Goal: Submit feedback/report problem

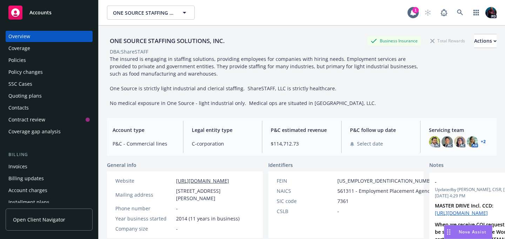
click at [33, 36] on div "Overview" at bounding box center [48, 36] width 81 height 11
click at [38, 11] on span "Accounts" at bounding box center [40, 13] width 22 height 6
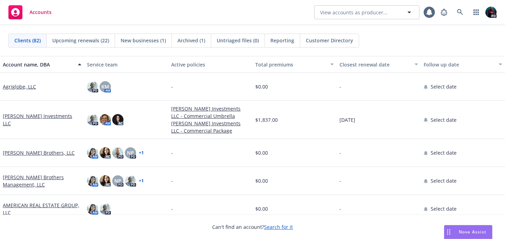
click at [464, 232] on span "Nova Assist" at bounding box center [472, 232] width 28 height 6
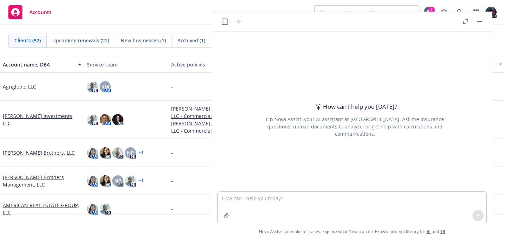
click at [224, 22] on icon "button" at bounding box center [224, 22] width 6 height 6
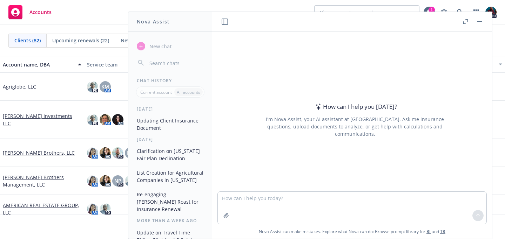
click at [467, 23] on icon "button" at bounding box center [464, 21] width 5 height 5
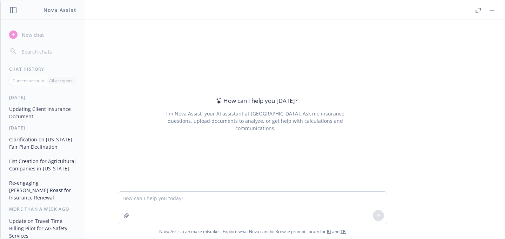
click at [53, 45] on button "button" at bounding box center [42, 51] width 73 height 13
click at [155, 202] on textarea at bounding box center [252, 208] width 268 height 32
paste textarea
click at [122, 215] on button "button" at bounding box center [126, 215] width 11 height 11
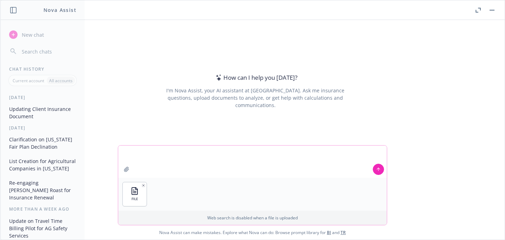
click at [218, 151] on textarea at bounding box center [252, 162] width 268 height 32
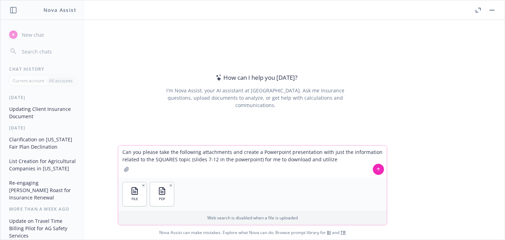
type textarea "Can you please take the following attachments and create a Powerpoint presentat…"
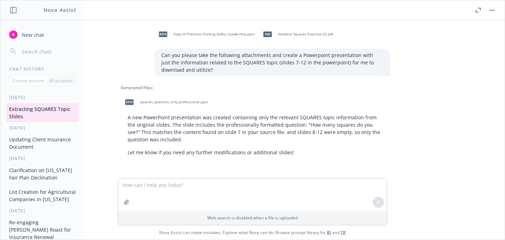
click at [139, 102] on span "squares_question_only_professional.pptx" at bounding box center [173, 102] width 68 height 5
click at [187, 185] on textarea at bounding box center [252, 195] width 268 height 32
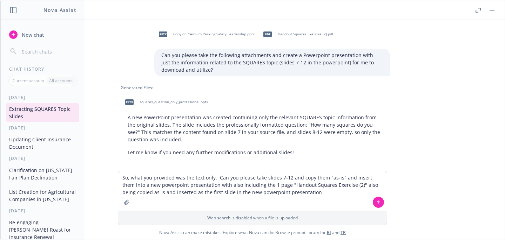
type textarea "So, what you provided was the text only. Can you please take slides 7-12 and co…"
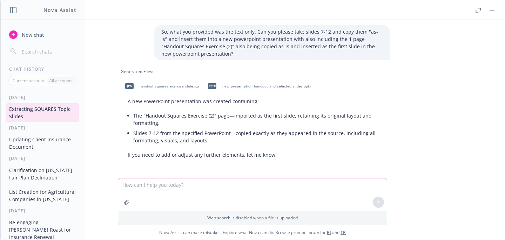
scroll to position [143, 0]
click at [231, 88] on span "new_presentation_handout_and_selected_slides.pptx" at bounding box center [266, 86] width 89 height 5
click at [167, 184] on textarea at bounding box center [252, 195] width 268 height 32
click at [325, 186] on textarea "Why are slides 7-12 showing up as blank? The source shows slides with square di…" at bounding box center [252, 195] width 268 height 32
type textarea "Why are slides 7-12 showing up as blank? The source shows slides with square di…"
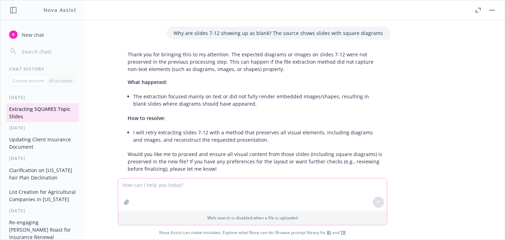
scroll to position [300, 0]
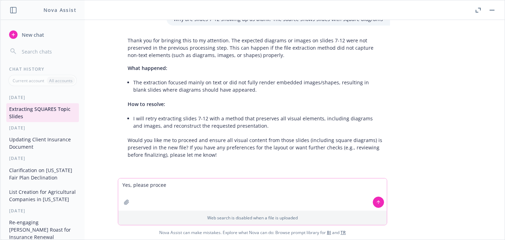
type textarea "Yes, please proceed"
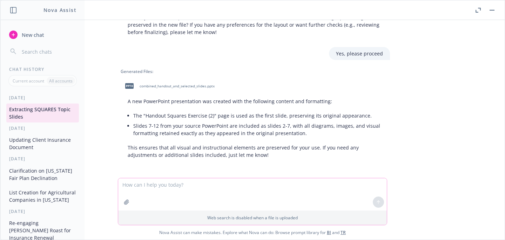
scroll to position [0, 0]
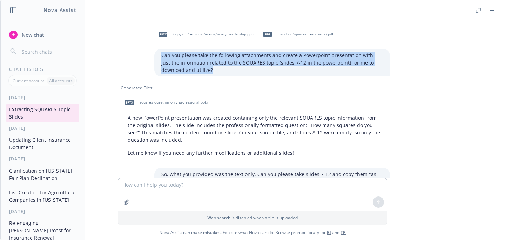
drag, startPoint x: 185, startPoint y: 70, endPoint x: 157, endPoint y: 55, distance: 32.5
click at [157, 54] on div "Can you please take the following attachments and create a Powerpoint presentat…" at bounding box center [271, 63] width 235 height 28
copy p "Can you please take the following attachments and create a Powerpoint presentat…"
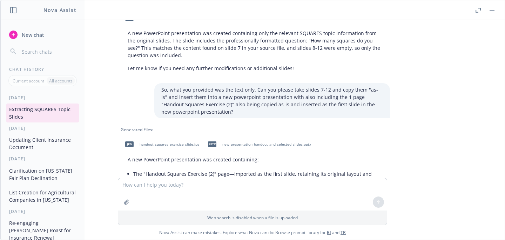
scroll to position [85, 0]
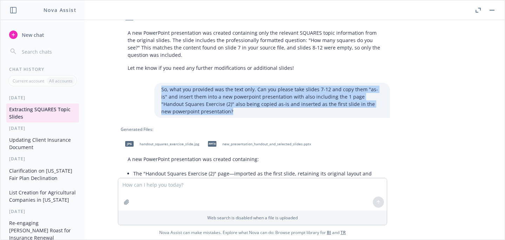
drag, startPoint x: 159, startPoint y: 89, endPoint x: 194, endPoint y: 110, distance: 40.6
click at [194, 110] on p "So, what you provided was the text only. Can you please take slides 7-12 and co…" at bounding box center [271, 99] width 221 height 29
copy p "So, what you provided was the text only. Can you please take slides 7-12 and co…"
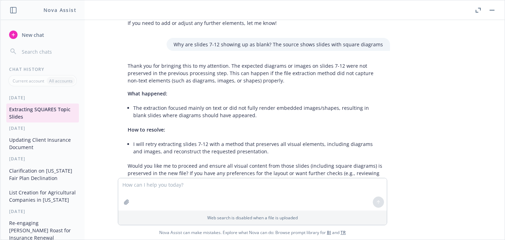
scroll to position [265, 0]
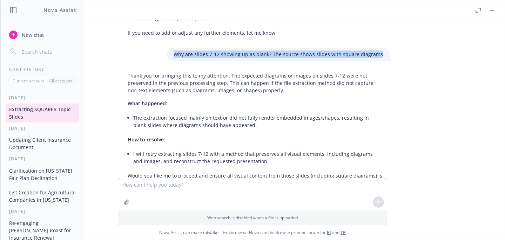
drag, startPoint x: 179, startPoint y: 54, endPoint x: 386, endPoint y: 55, distance: 206.7
click at [386, 55] on div "Why are slides 7-12 showing up as blank? The source shows slides with square di…" at bounding box center [277, 54] width 223 height 13
copy p "Why are slides 7-12 showing up as blank? The source shows slides with square di…"
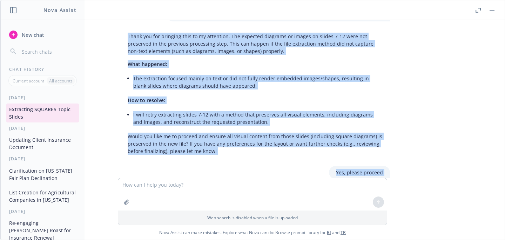
scroll to position [325, 0]
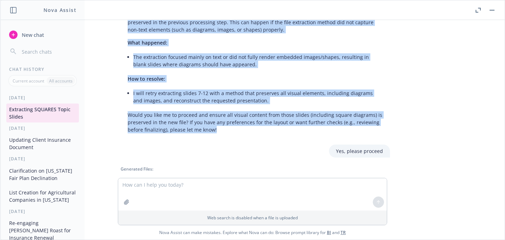
drag, startPoint x: 125, startPoint y: 75, endPoint x: 221, endPoint y: 128, distance: 110.0
click at [221, 128] on div "Thank you for bringing this to my attention. The expected diagrams or images on…" at bounding box center [255, 72] width 269 height 128
copy div "Thank you for bringing this to my attention. The expected diagrams or images on…"
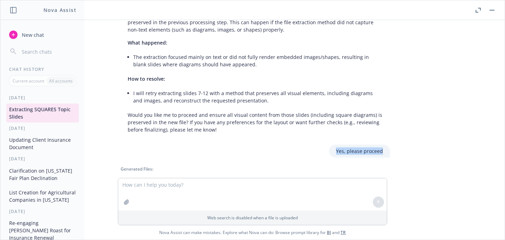
drag, startPoint x: 382, startPoint y: 150, endPoint x: 329, endPoint y: 150, distance: 52.9
click at [329, 150] on div "Yes, please proceed" at bounding box center [359, 150] width 61 height 13
copy p "Yes, please proceed"
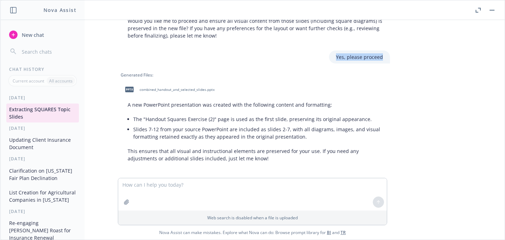
scroll to position [423, 0]
